Goal: Information Seeking & Learning: Understand process/instructions

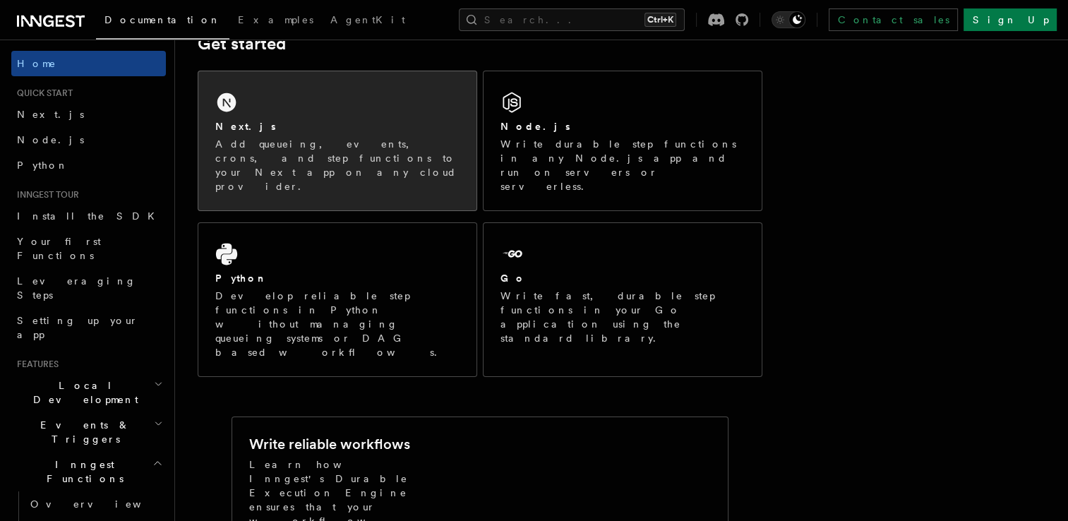
click at [311, 124] on div "Next.js" at bounding box center [337, 126] width 244 height 15
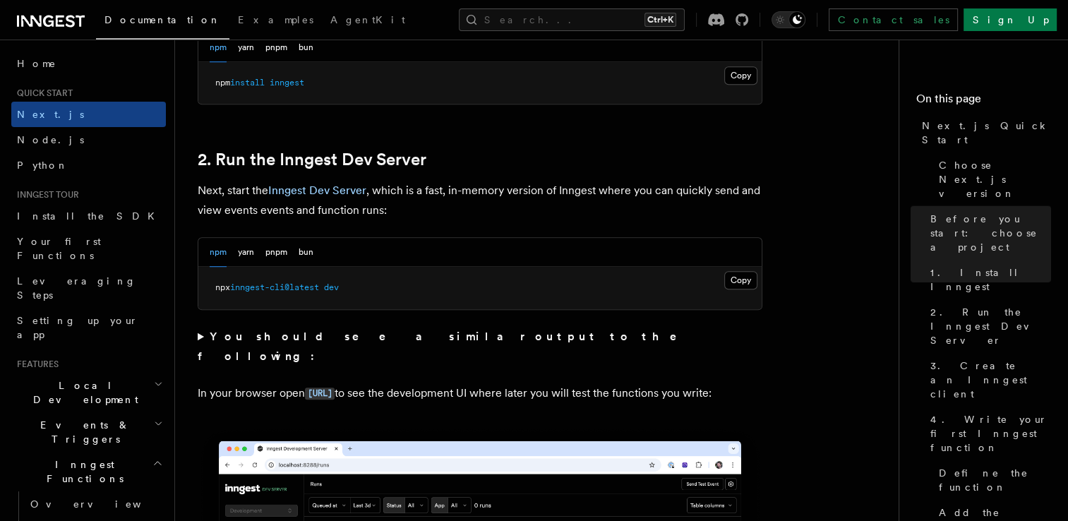
scroll to position [899, 0]
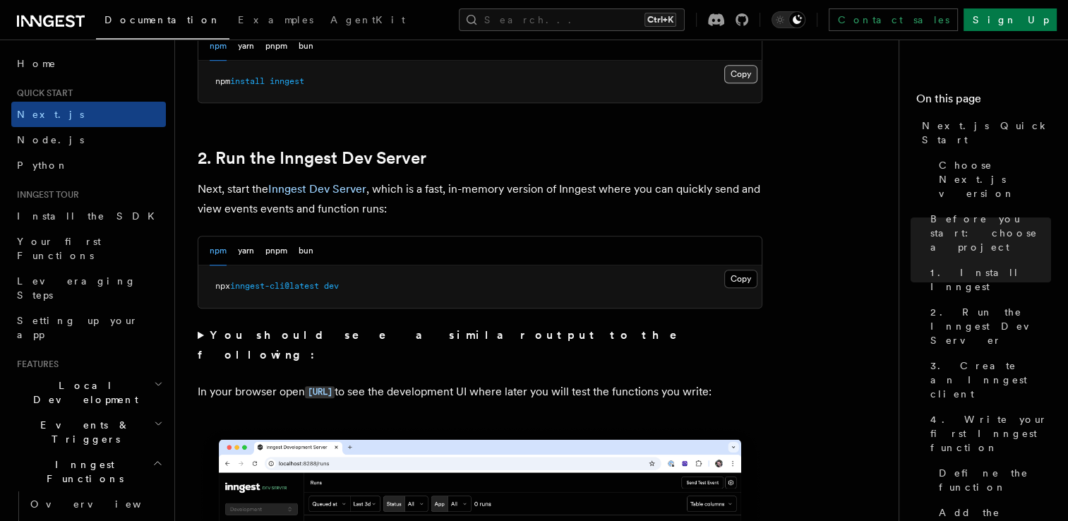
click at [733, 76] on button "Copy Copied" at bounding box center [740, 74] width 33 height 18
click at [733, 275] on button "Copy Copied" at bounding box center [740, 279] width 33 height 18
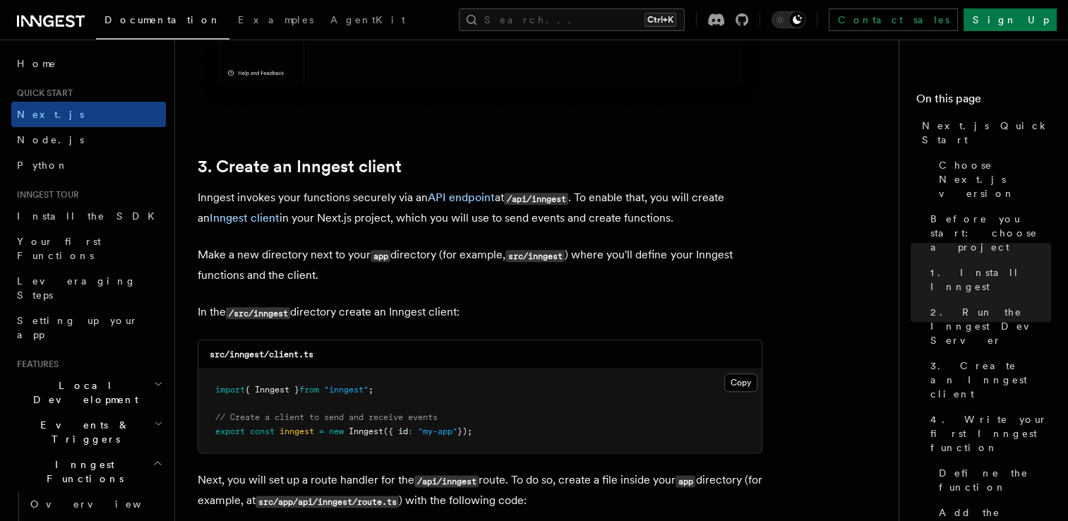
scroll to position [1654, 0]
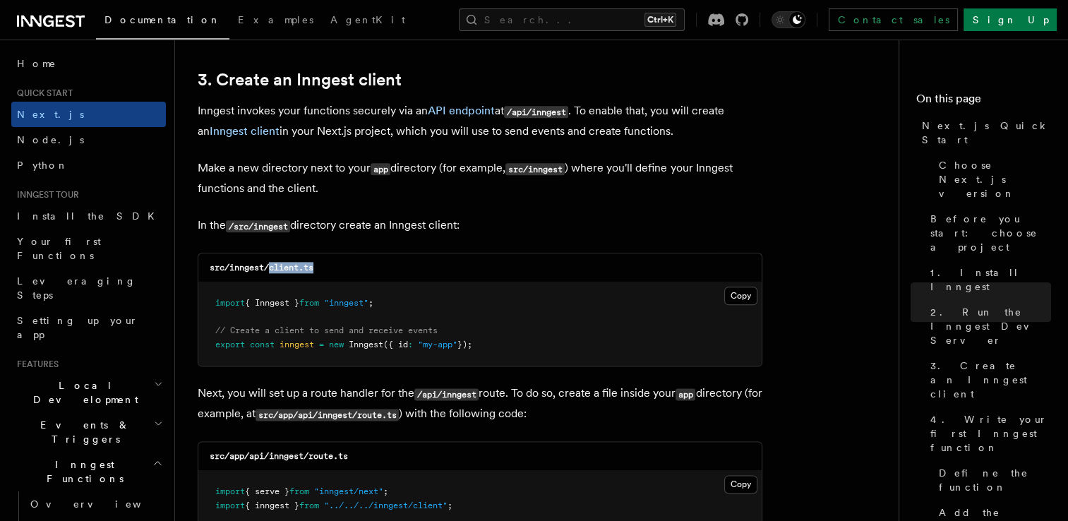
drag, startPoint x: 272, startPoint y: 267, endPoint x: 334, endPoint y: 265, distance: 62.1
click at [334, 265] on div "src/inngest/client.ts" at bounding box center [479, 267] width 563 height 29
copy code "client.ts"
click at [742, 295] on button "Copy Copied" at bounding box center [740, 296] width 33 height 18
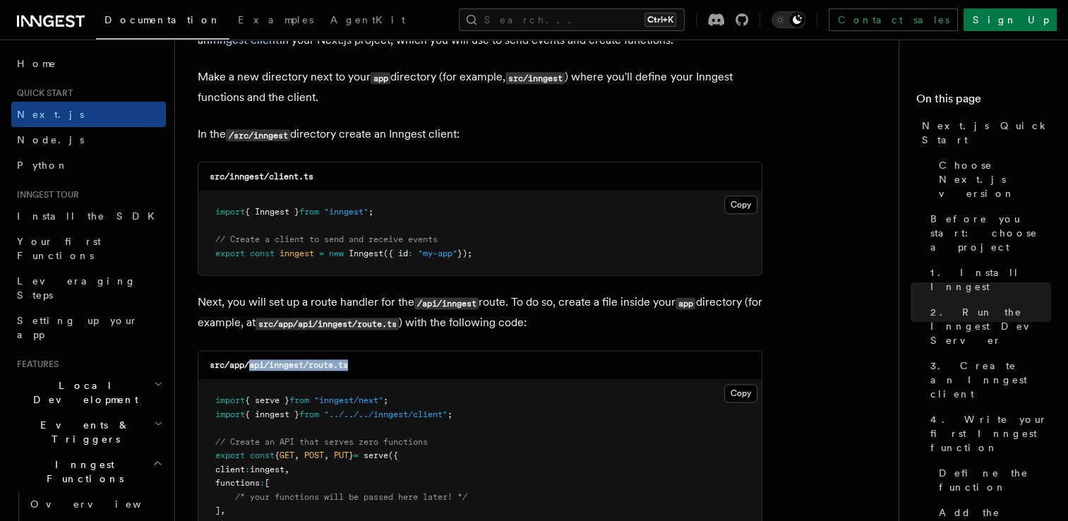
drag, startPoint x: 251, startPoint y: 363, endPoint x: 362, endPoint y: 363, distance: 110.8
click at [362, 363] on div "src/app/api/inngest/route.ts" at bounding box center [479, 365] width 563 height 29
copy code "api/inngest/route.ts"
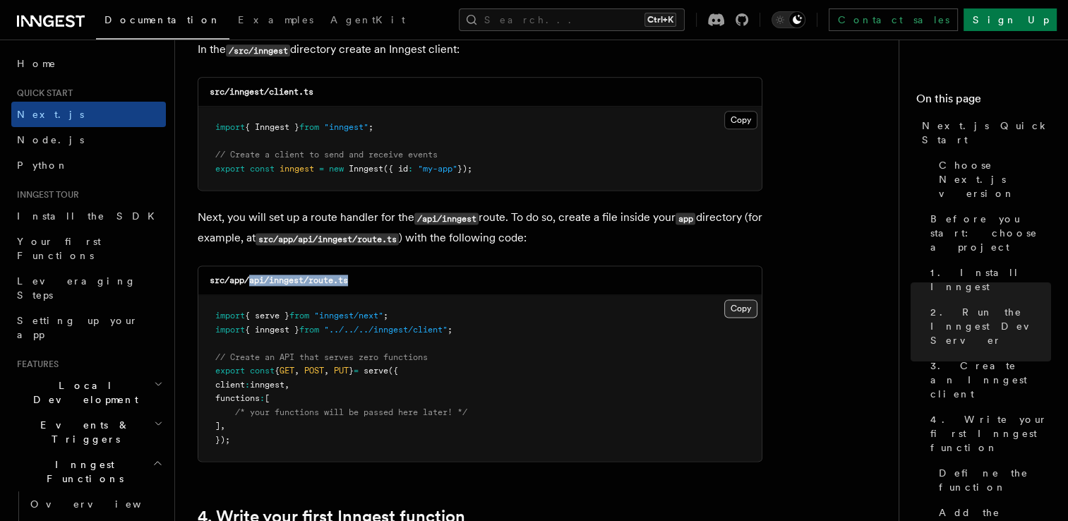
click at [734, 300] on button "Copy Copied" at bounding box center [740, 308] width 33 height 18
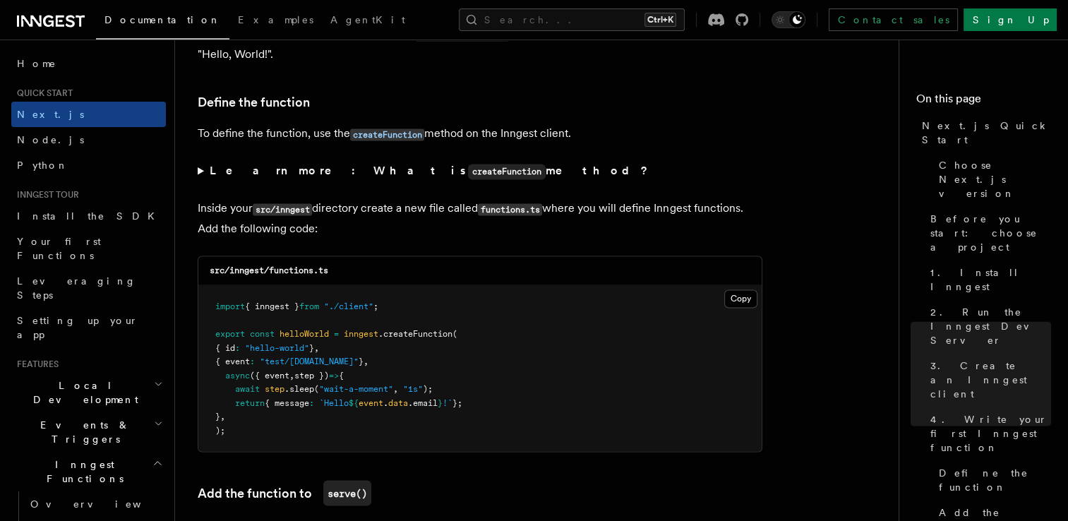
scroll to position [2518, 0]
